Goal: Task Accomplishment & Management: Manage account settings

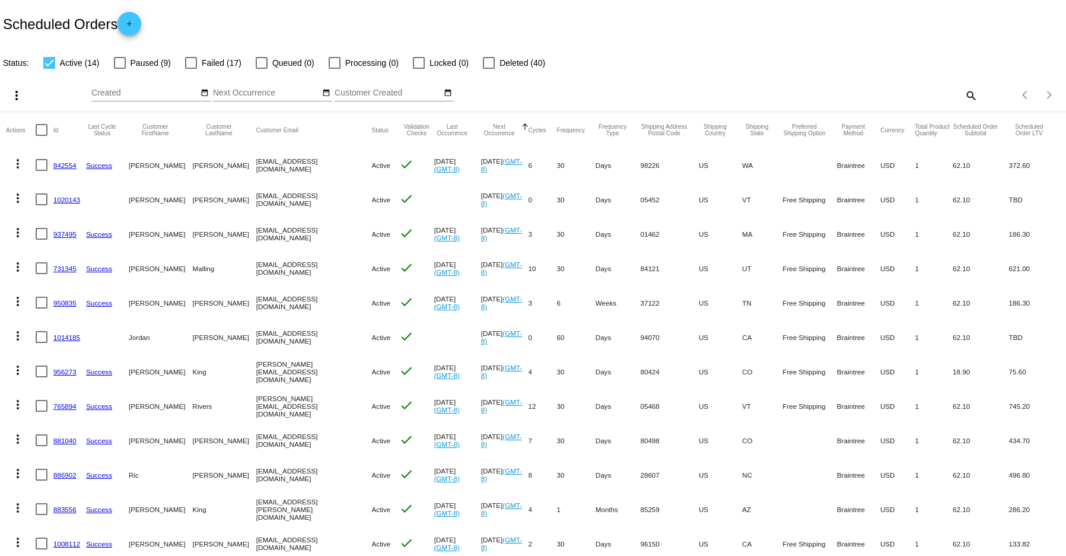
click at [18, 365] on mat-icon "more_vert" at bounding box center [18, 370] width 14 height 14
click at [40, 371] on div "info View Event Logs history View Cycles History cached Process Now edit View /…" at bounding box center [65, 444] width 118 height 174
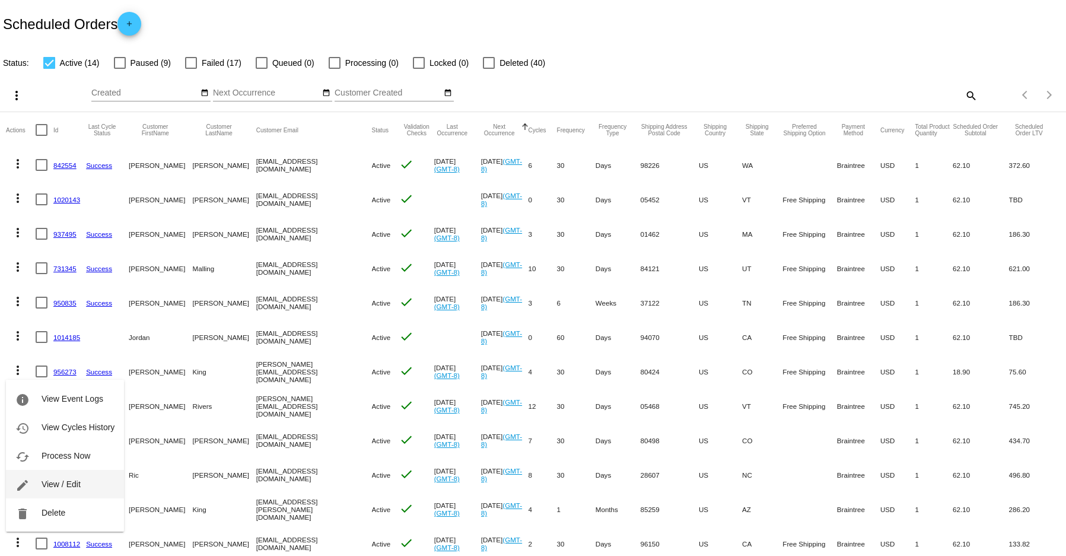
click at [61, 483] on span "View / Edit" at bounding box center [61, 483] width 39 height 9
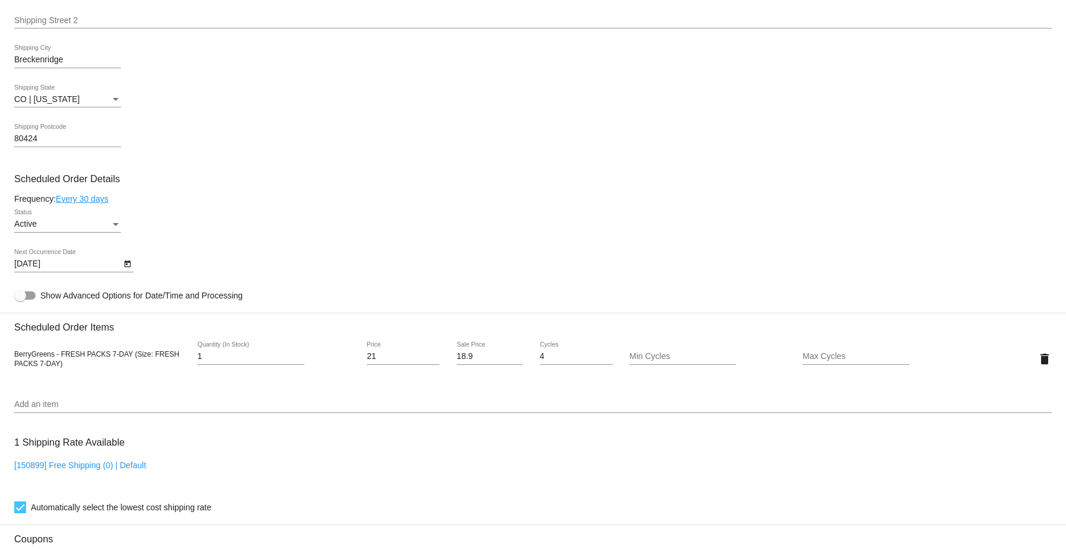
scroll to position [389, 0]
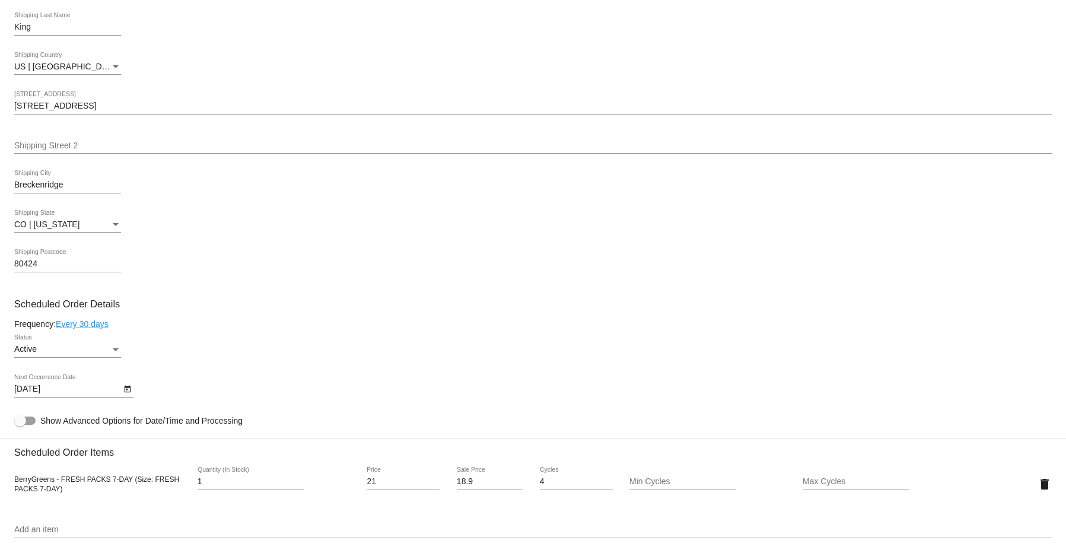
click at [115, 351] on div "Status" at bounding box center [116, 349] width 6 height 3
click at [238, 324] on div at bounding box center [533, 278] width 1066 height 556
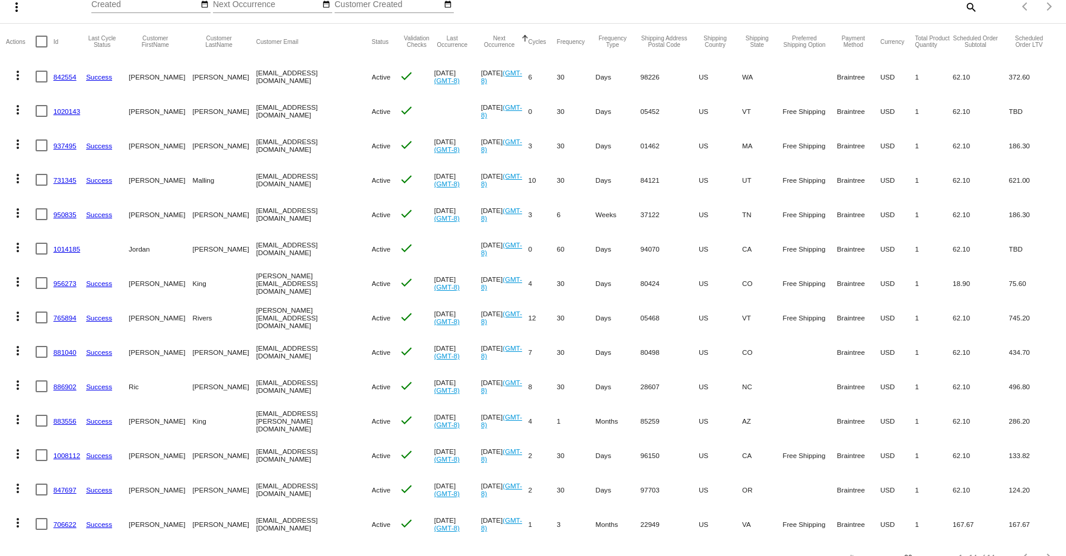
scroll to position [118, 0]
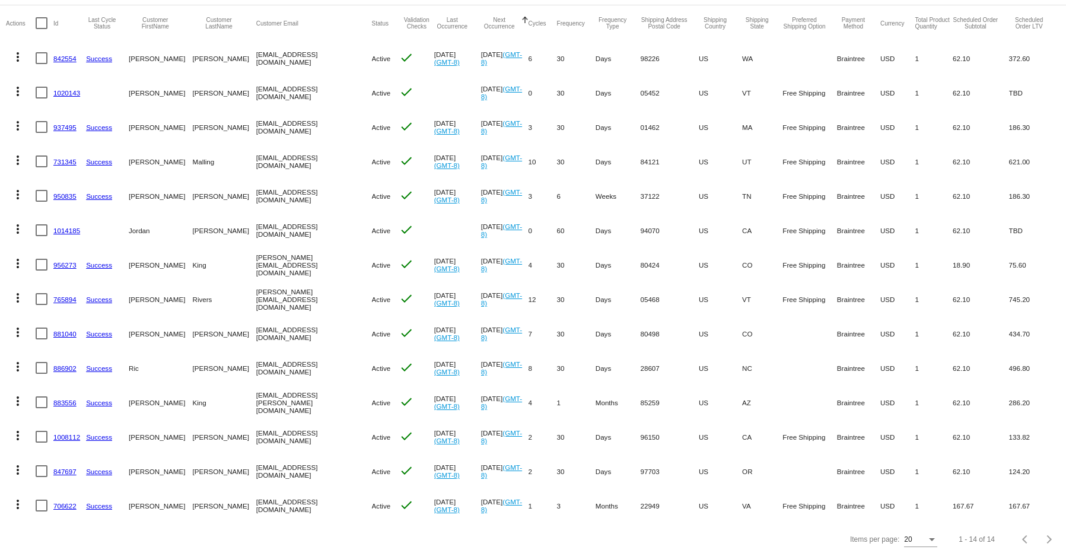
click at [15, 256] on mat-icon "more_vert" at bounding box center [18, 263] width 14 height 14
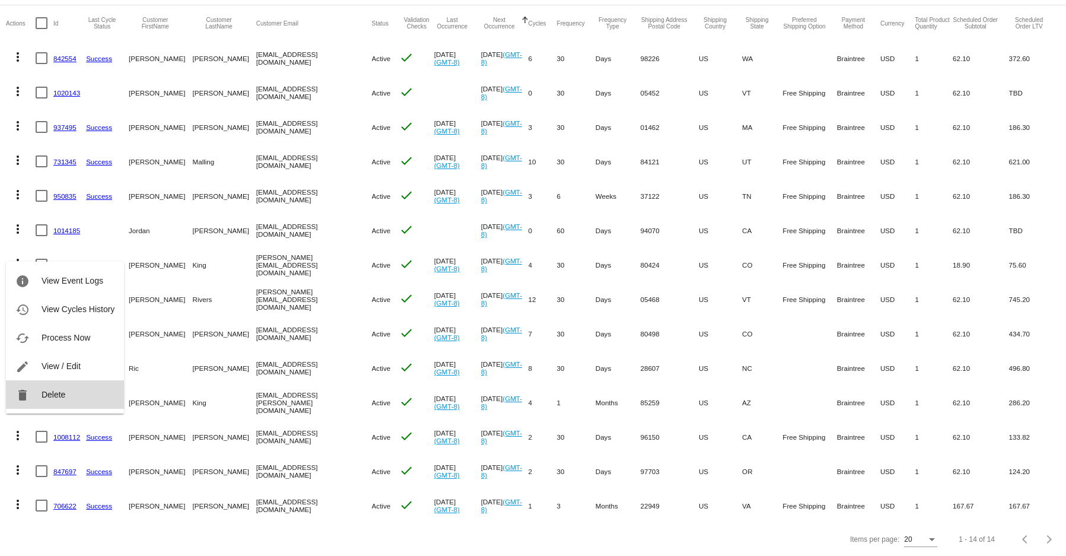
click at [52, 390] on span "Delete" at bounding box center [54, 394] width 24 height 9
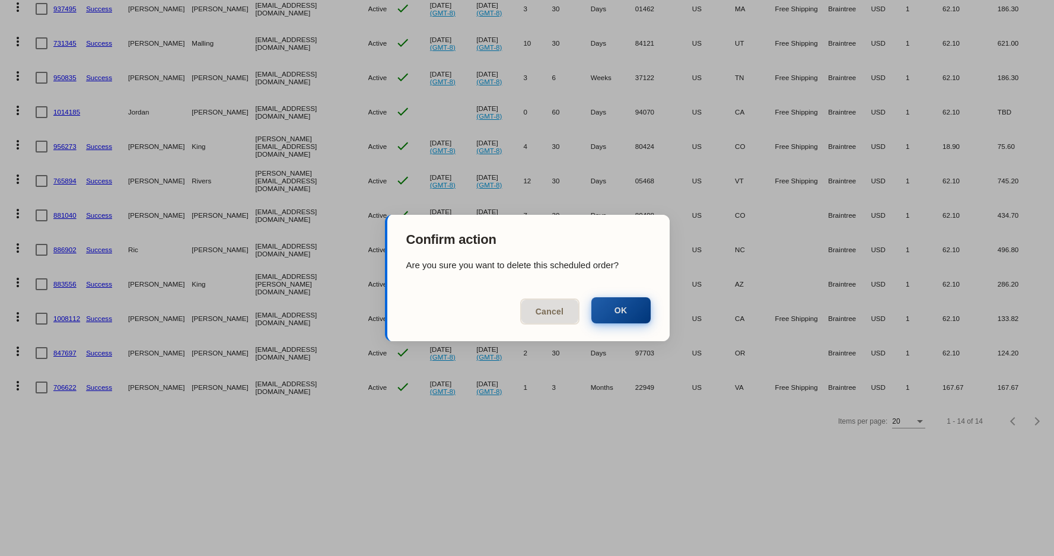
click at [633, 316] on button "OK" at bounding box center [621, 310] width 59 height 26
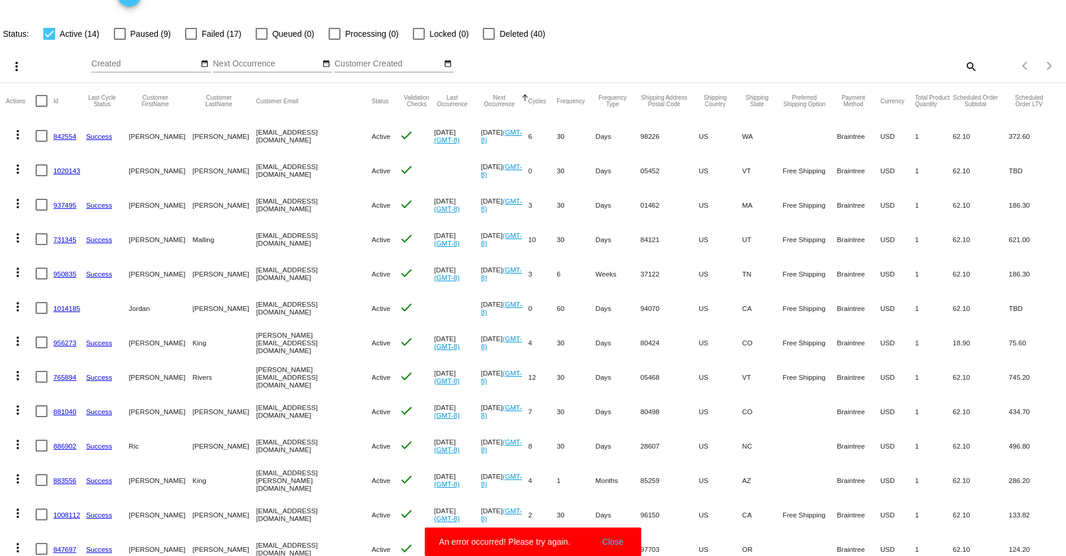
scroll to position [0, 0]
